Goal: Information Seeking & Learning: Find specific fact

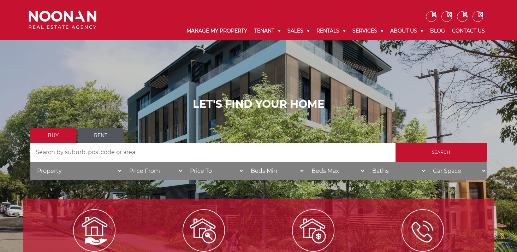
scroll to position [60, 0]
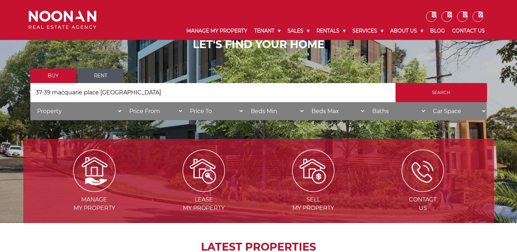
type input "37-39 macquarie place [GEOGRAPHIC_DATA]"
click at [395, 83] on input "Search" at bounding box center [440, 92] width 91 height 19
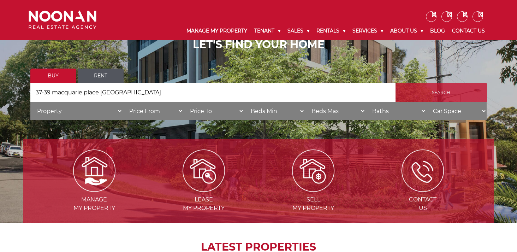
click at [425, 94] on input "Search" at bounding box center [440, 92] width 91 height 19
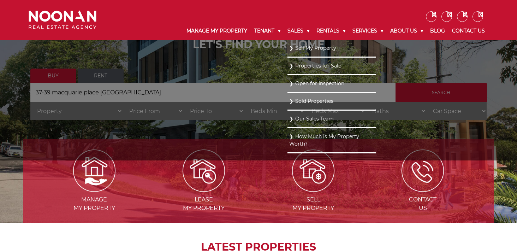
click at [308, 101] on link "Sold Properties" at bounding box center [331, 101] width 85 height 10
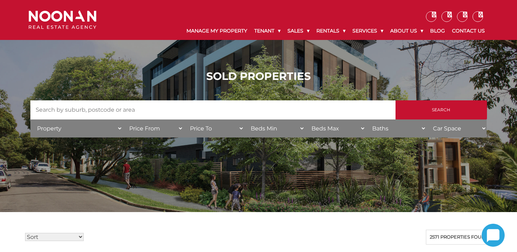
click at [296, 107] on input "Search by Address" at bounding box center [212, 109] width 365 height 19
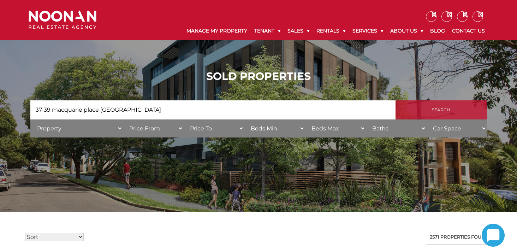
type input "37-39 macquarie place [GEOGRAPHIC_DATA]"
click at [462, 109] on input "Search" at bounding box center [440, 109] width 91 height 19
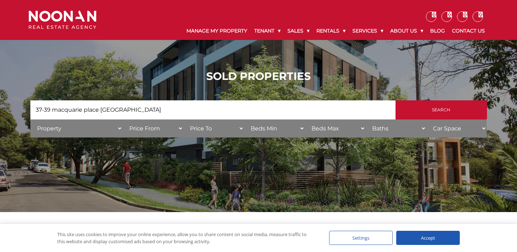
click at [405, 238] on div "Accept" at bounding box center [428, 238] width 64 height 14
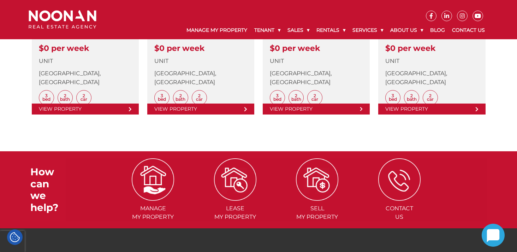
scroll to position [432, 0]
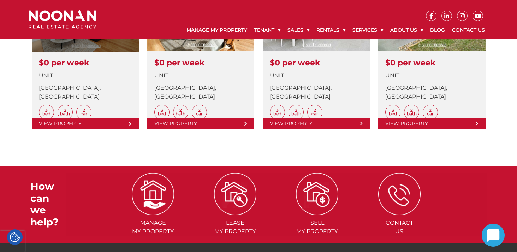
click at [135, 122] on link at bounding box center [85, 55] width 107 height 148
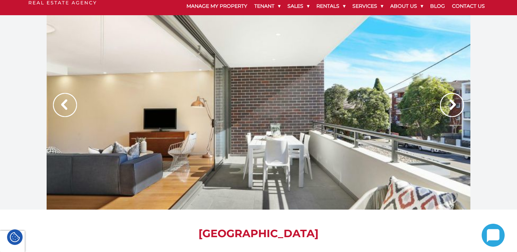
scroll to position [26, 0]
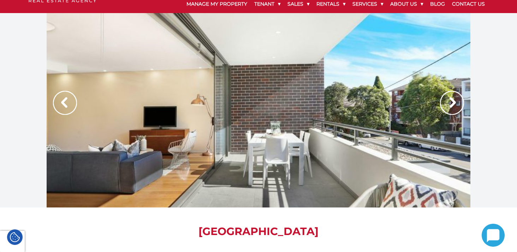
click at [452, 103] on img at bounding box center [452, 103] width 24 height 24
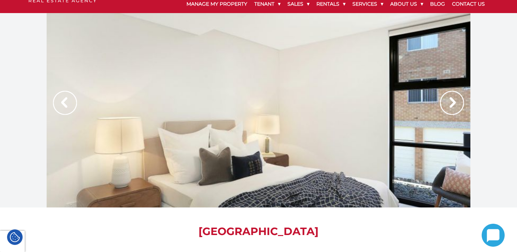
click at [452, 103] on img at bounding box center [452, 103] width 24 height 24
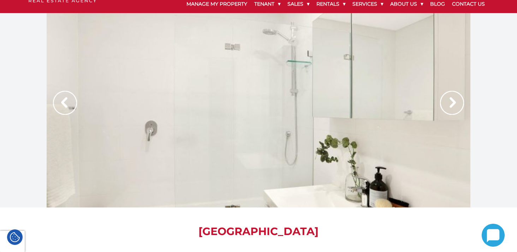
click at [452, 103] on img at bounding box center [452, 103] width 24 height 24
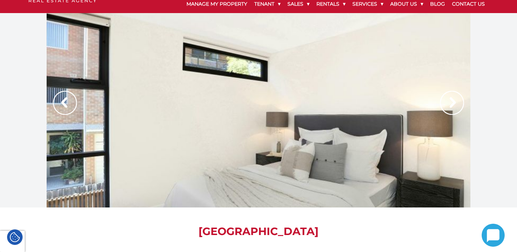
click at [452, 103] on img at bounding box center [452, 103] width 24 height 24
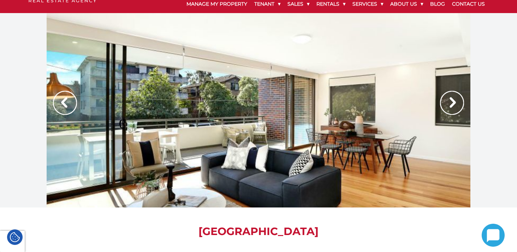
click at [452, 103] on img at bounding box center [452, 103] width 24 height 24
